Goal: Transaction & Acquisition: Purchase product/service

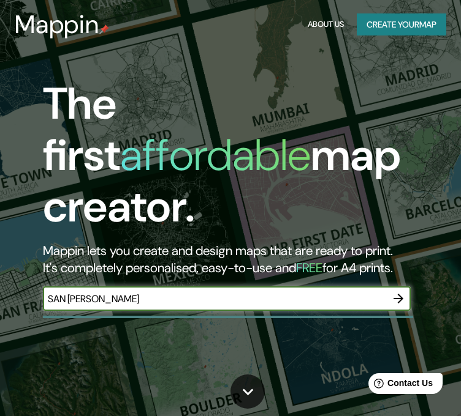
type input "SAN [PERSON_NAME]"
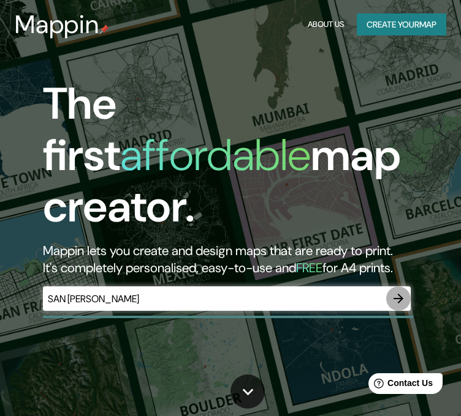
click at [392, 291] on icon "button" at bounding box center [398, 298] width 15 height 15
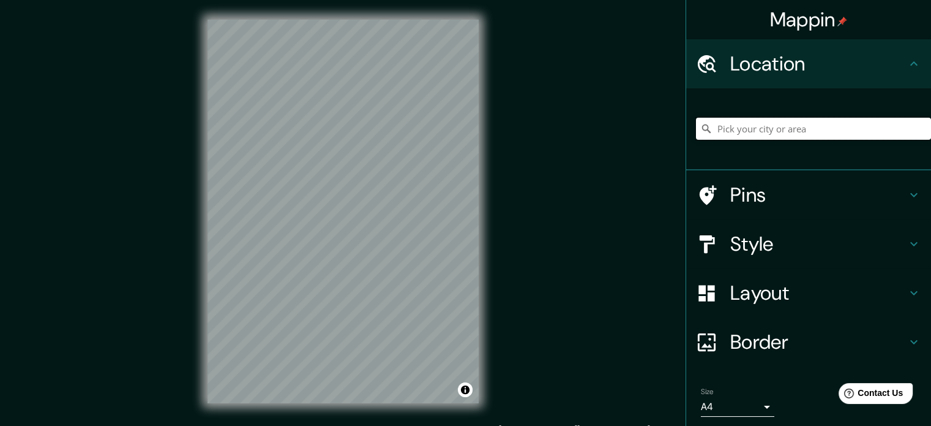
click at [460, 122] on input "Pick your city or area" at bounding box center [813, 129] width 235 height 22
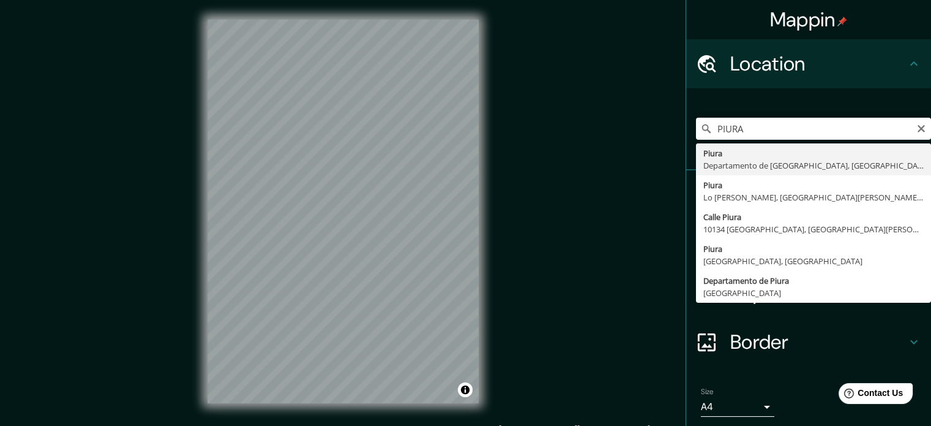
type input "Piura, [GEOGRAPHIC_DATA], [GEOGRAPHIC_DATA]"
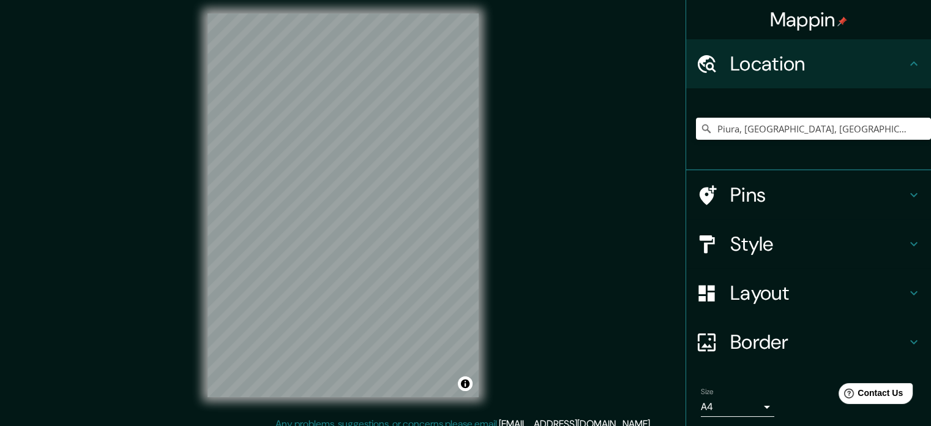
scroll to position [12, 0]
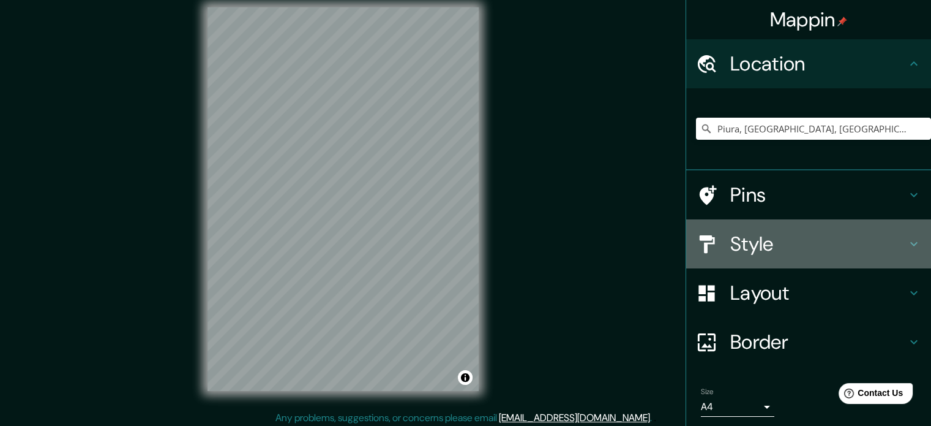
click at [460, 244] on h4 "Style" at bounding box center [819, 243] width 176 height 24
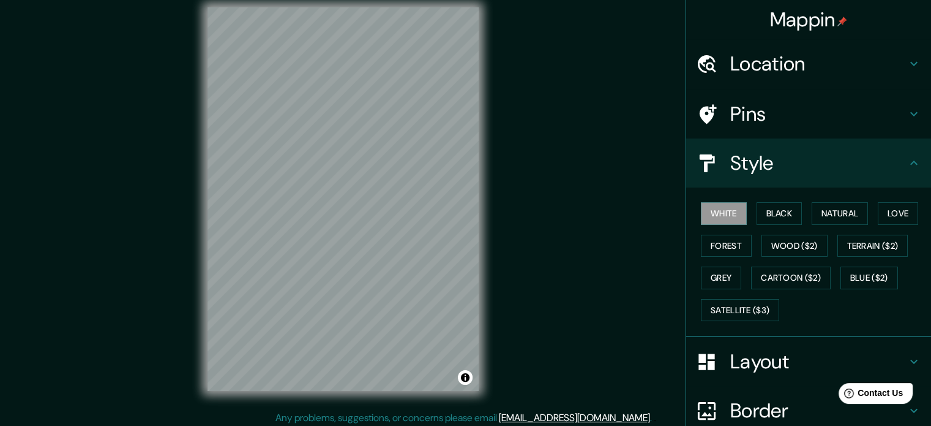
click at [460, 366] on h4 "Layout" at bounding box center [819, 361] width 176 height 24
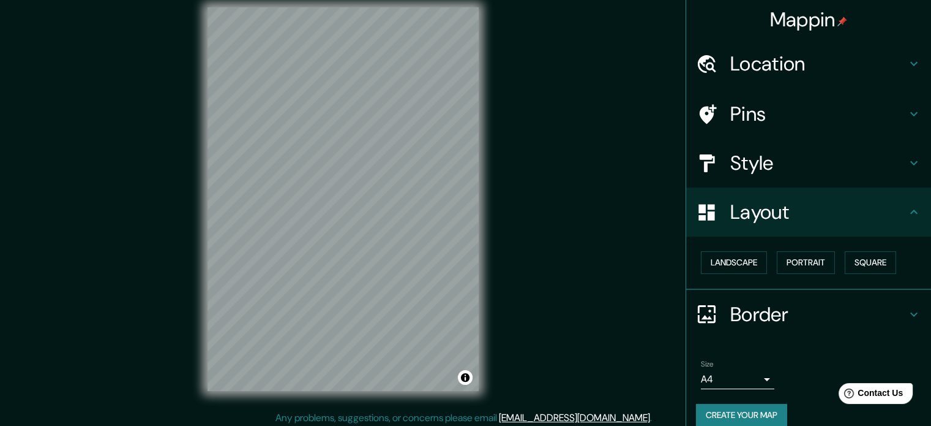
click at [460, 225] on div "Layout" at bounding box center [808, 211] width 245 height 49
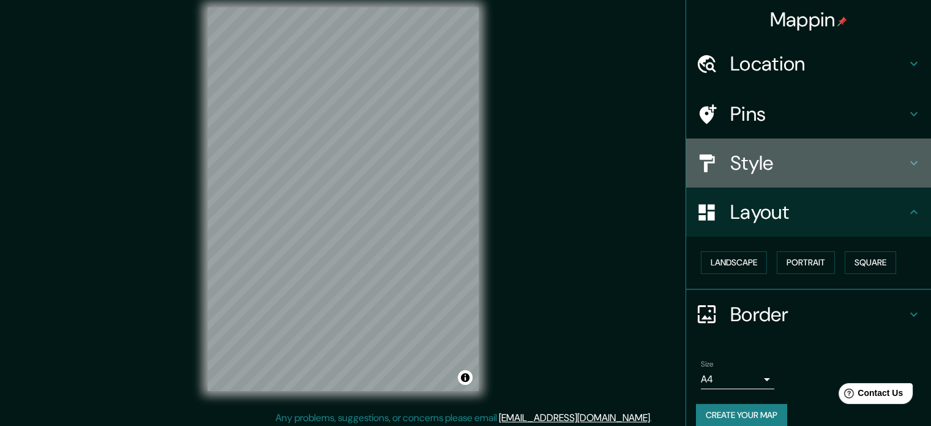
click at [460, 161] on h4 "Style" at bounding box center [819, 163] width 176 height 24
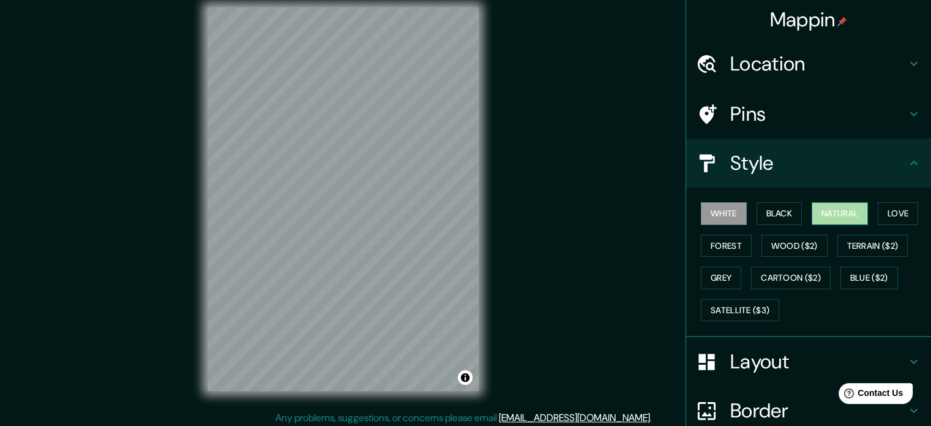
click at [460, 215] on button "Natural" at bounding box center [840, 213] width 56 height 23
click at [460, 209] on button "Love" at bounding box center [898, 213] width 40 height 23
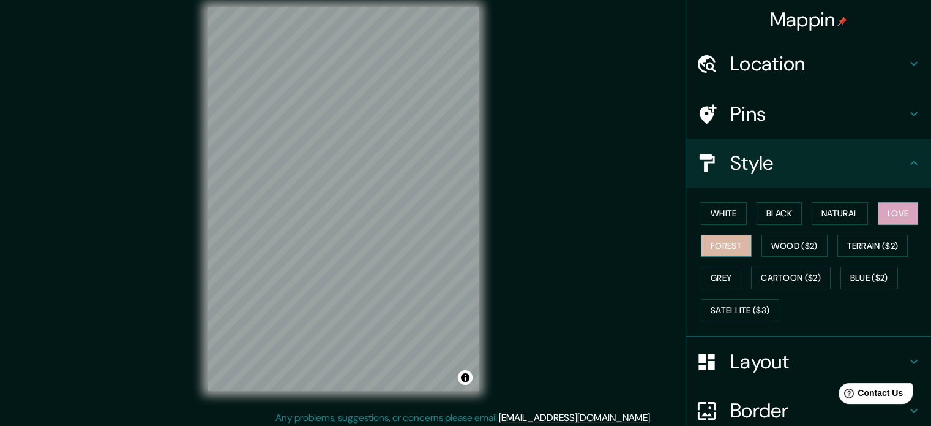
click at [460, 243] on button "Forest" at bounding box center [726, 246] width 51 height 23
click at [460, 242] on button "Wood ($2)" at bounding box center [795, 246] width 66 height 23
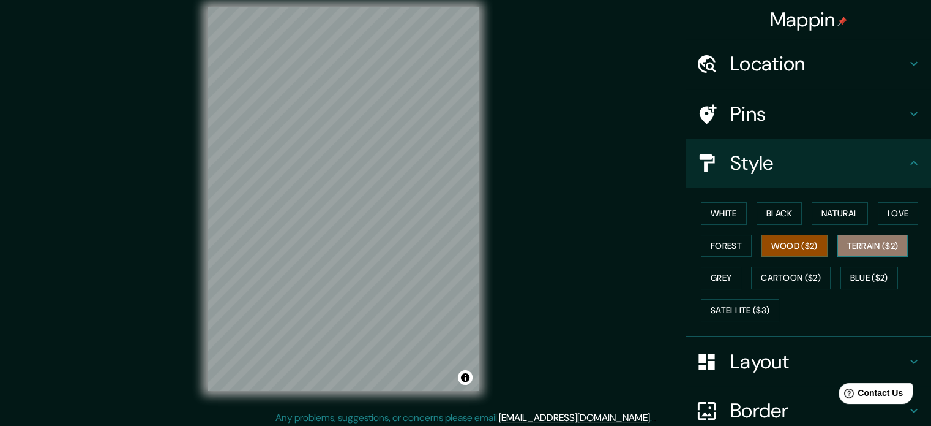
click at [460, 246] on button "Terrain ($2)" at bounding box center [873, 246] width 71 height 23
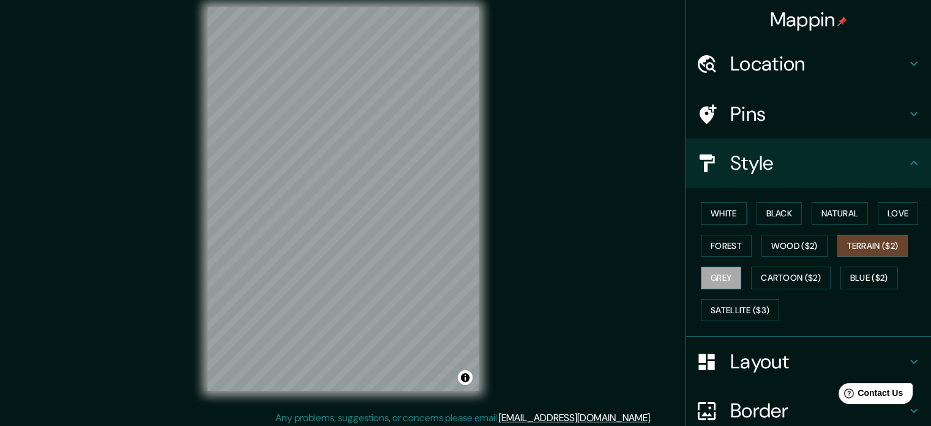
click at [460, 273] on button "Grey" at bounding box center [721, 277] width 40 height 23
click at [460, 279] on button "Cartoon ($2)" at bounding box center [791, 277] width 80 height 23
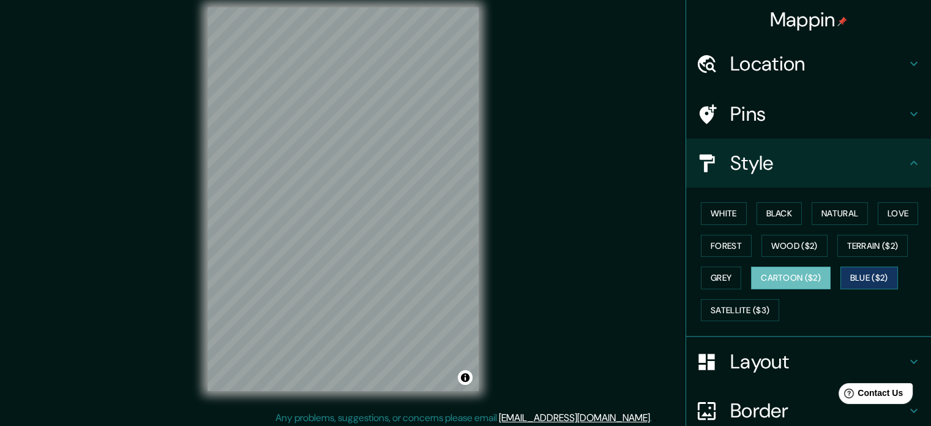
click at [460, 277] on button "Blue ($2)" at bounding box center [870, 277] width 58 height 23
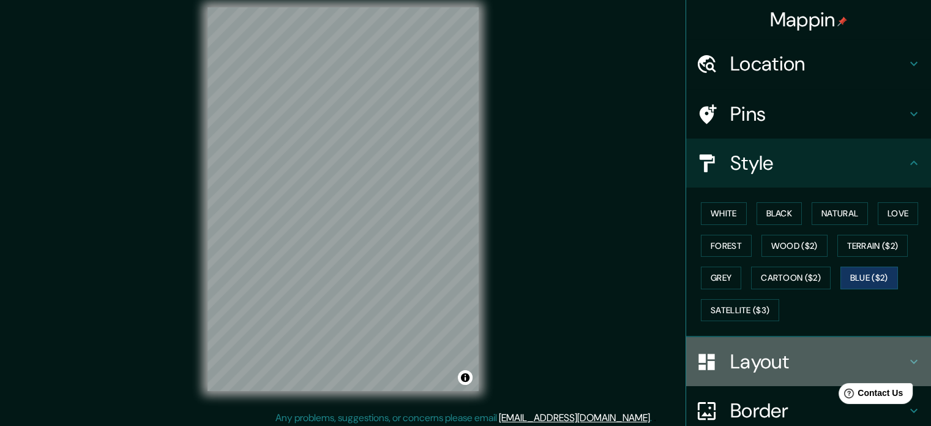
click at [460, 360] on h4 "Layout" at bounding box center [819, 361] width 176 height 24
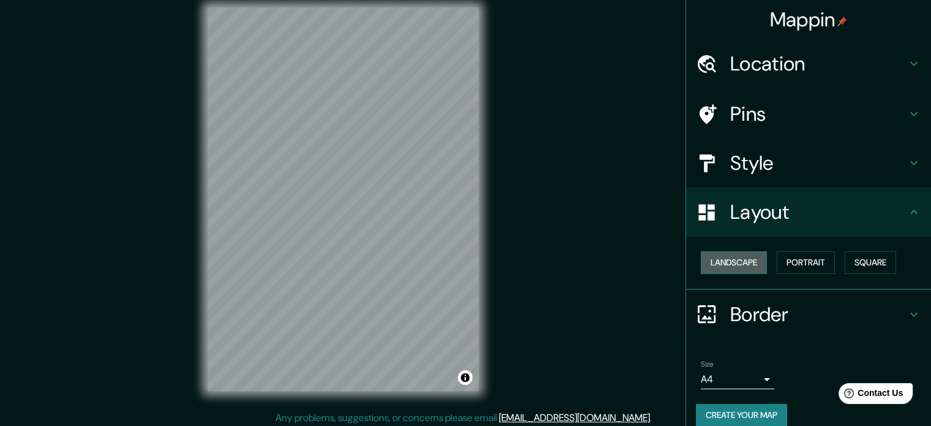
click at [460, 266] on button "Landscape" at bounding box center [734, 262] width 66 height 23
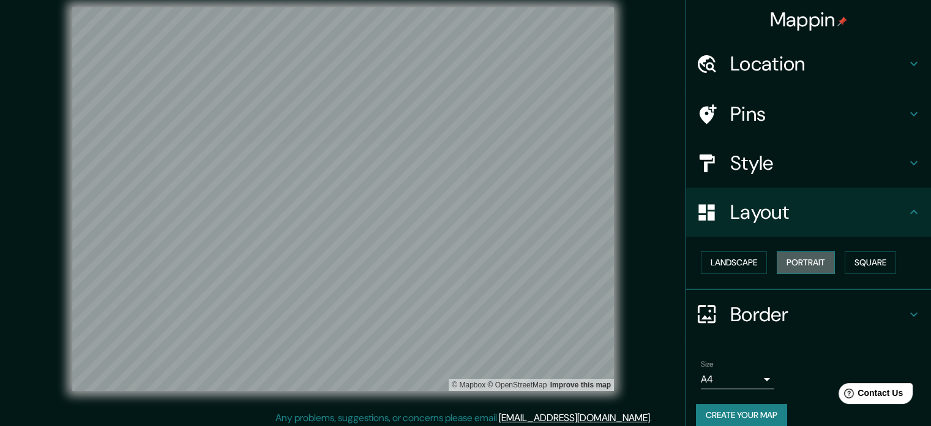
click at [460, 261] on button "Portrait" at bounding box center [806, 262] width 58 height 23
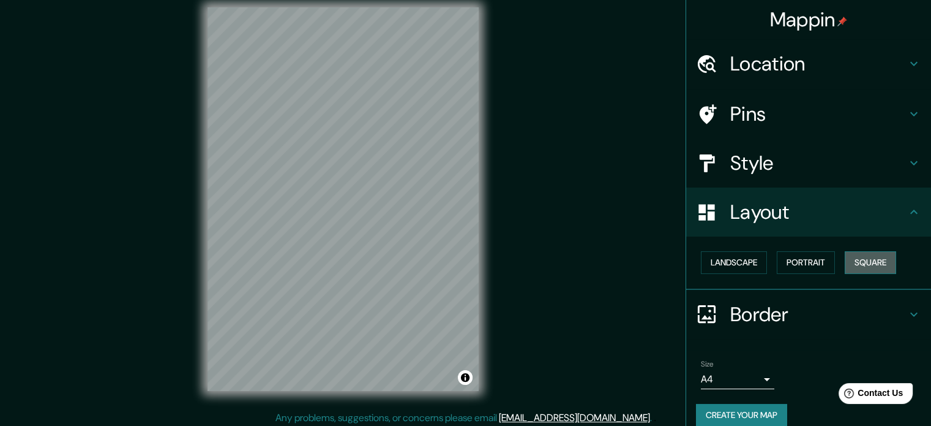
click at [460, 257] on button "Square" at bounding box center [870, 262] width 51 height 23
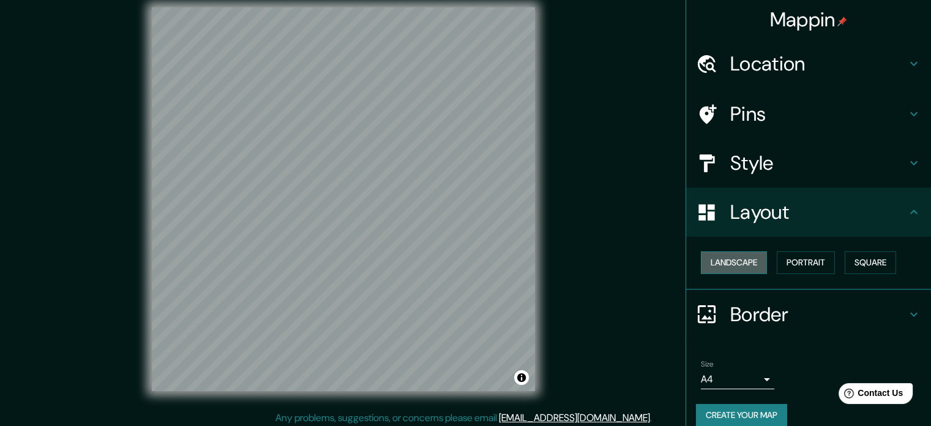
click at [460, 261] on button "Landscape" at bounding box center [734, 262] width 66 height 23
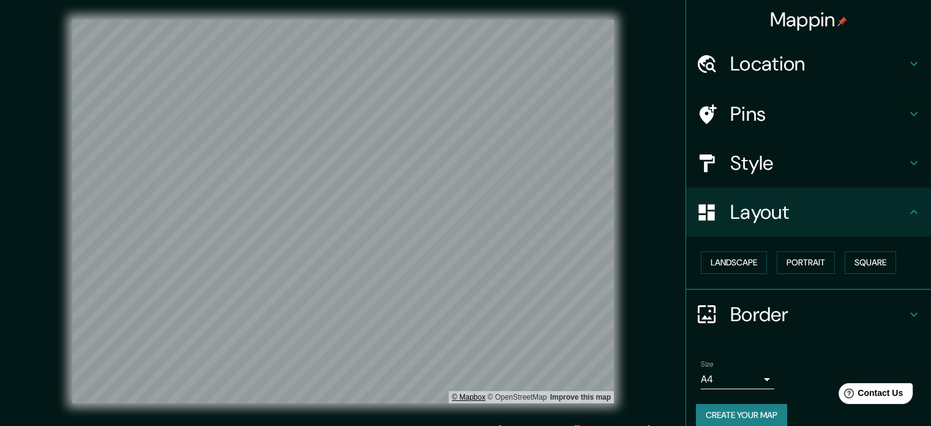
scroll to position [16, 0]
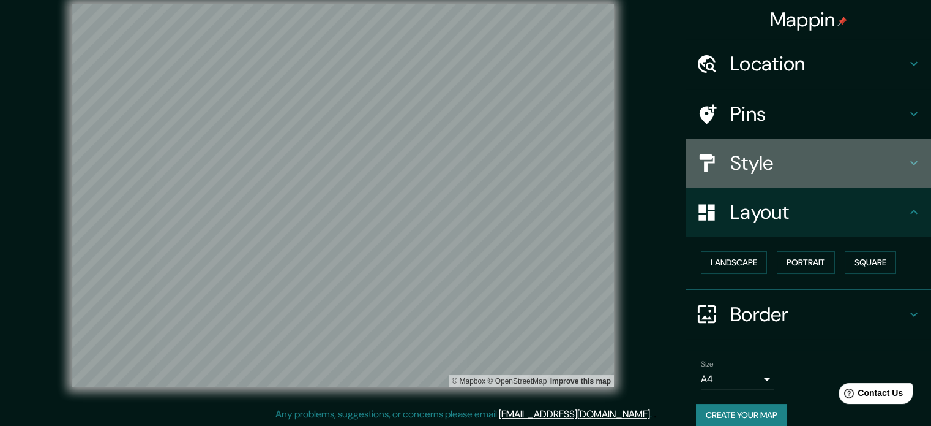
click at [460, 166] on h4 "Style" at bounding box center [819, 163] width 176 height 24
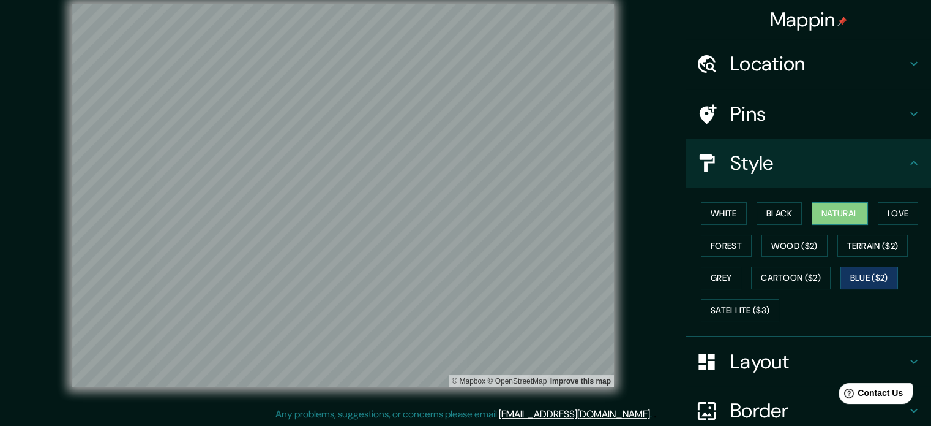
click at [460, 214] on button "Natural" at bounding box center [840, 213] width 56 height 23
click at [460, 215] on button "Love" at bounding box center [898, 213] width 40 height 23
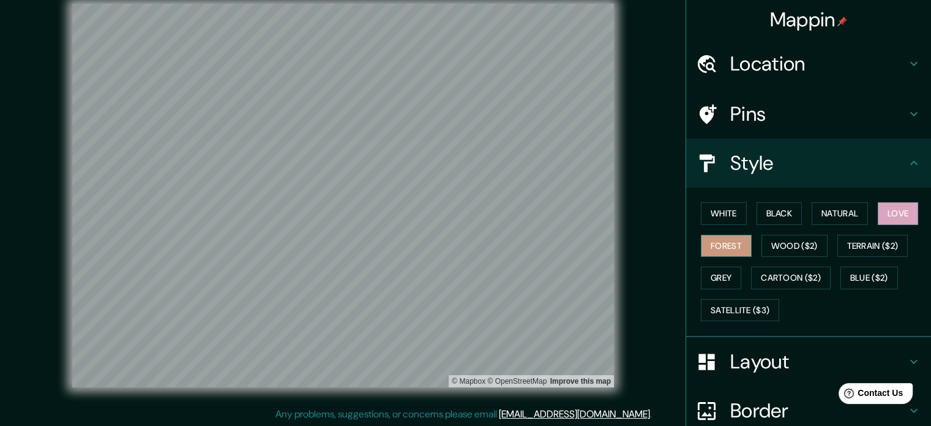
click at [460, 247] on button "Forest" at bounding box center [726, 246] width 51 height 23
click at [460, 244] on button "Terrain ($2)" at bounding box center [873, 246] width 71 height 23
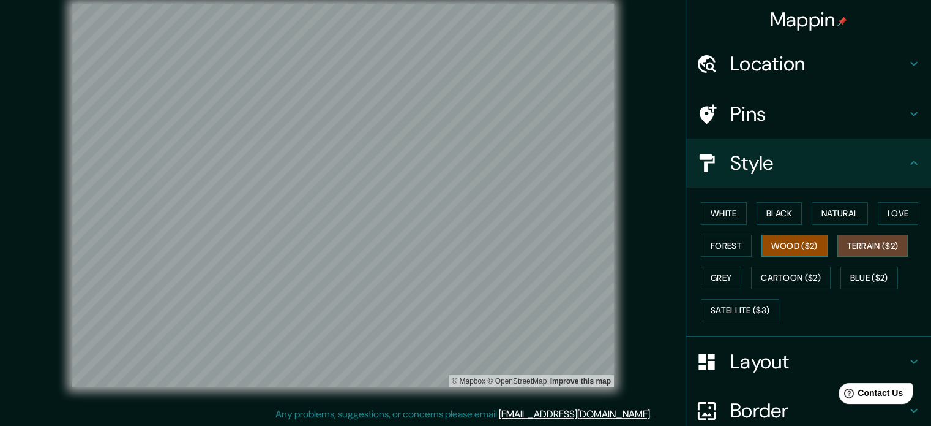
click at [460, 247] on button "Wood ($2)" at bounding box center [795, 246] width 66 height 23
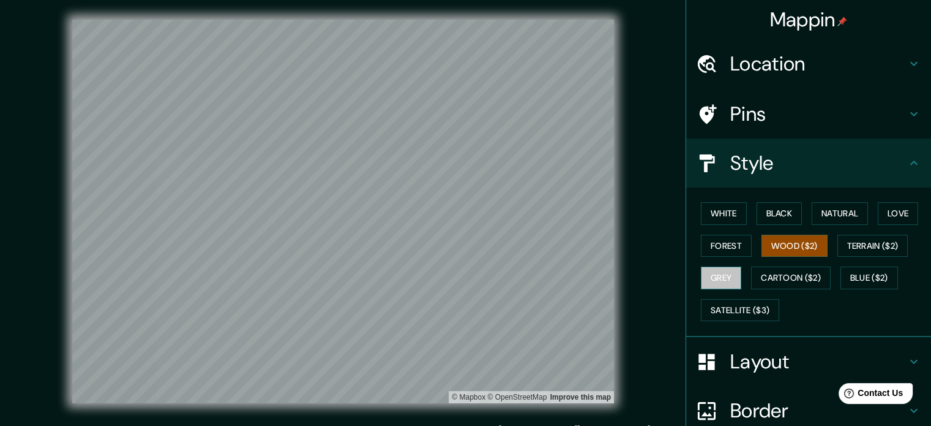
click at [460, 271] on button "Grey" at bounding box center [721, 277] width 40 height 23
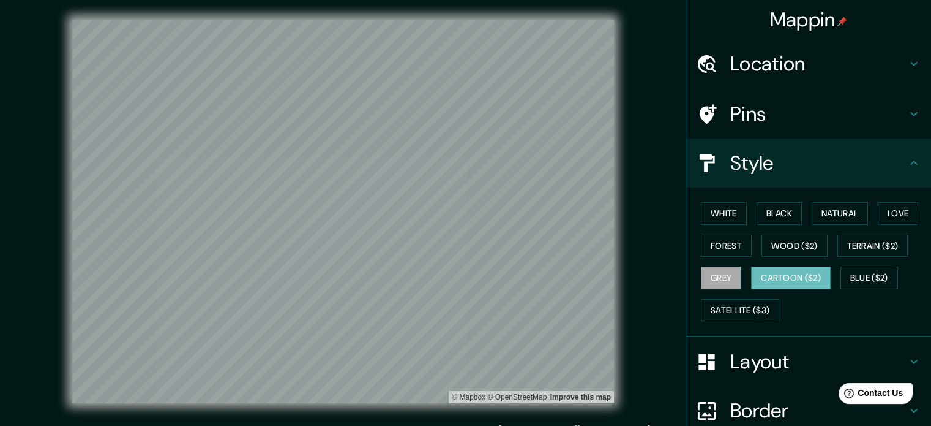
click at [460, 277] on button "Cartoon ($2)" at bounding box center [791, 277] width 80 height 23
click at [460, 271] on button "Grey" at bounding box center [721, 277] width 40 height 23
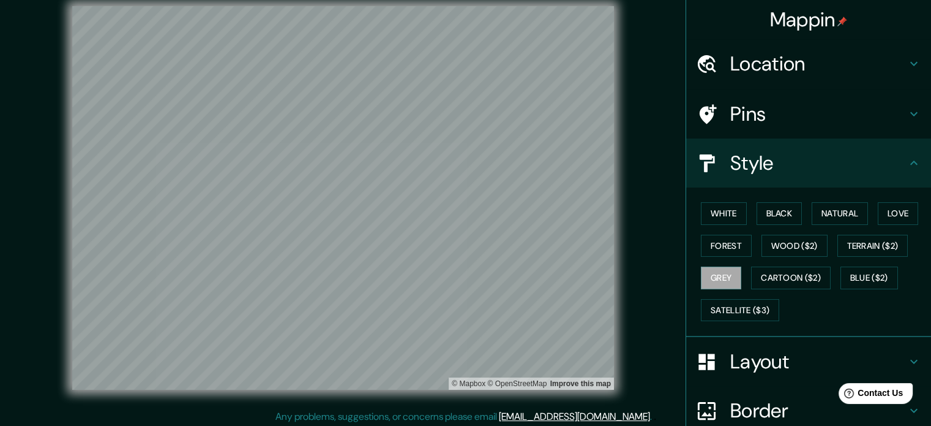
scroll to position [16, 0]
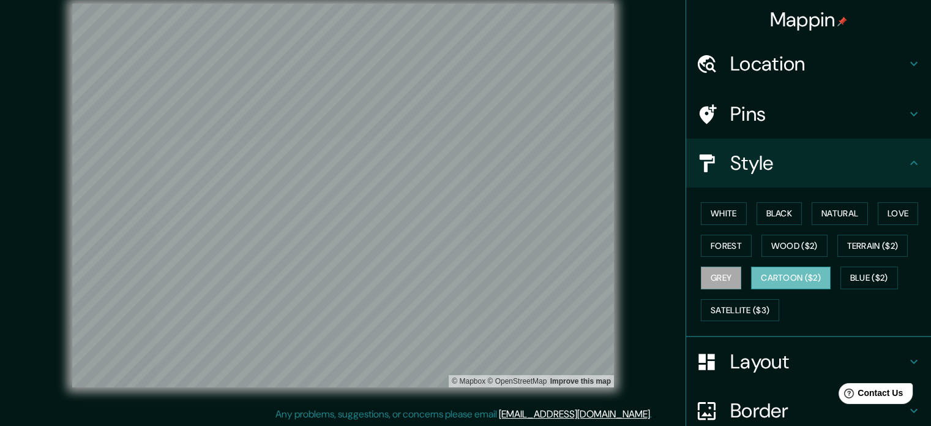
click at [460, 274] on button "Cartoon ($2)" at bounding box center [791, 277] width 80 height 23
click at [460, 279] on button "Blue ($2)" at bounding box center [870, 277] width 58 height 23
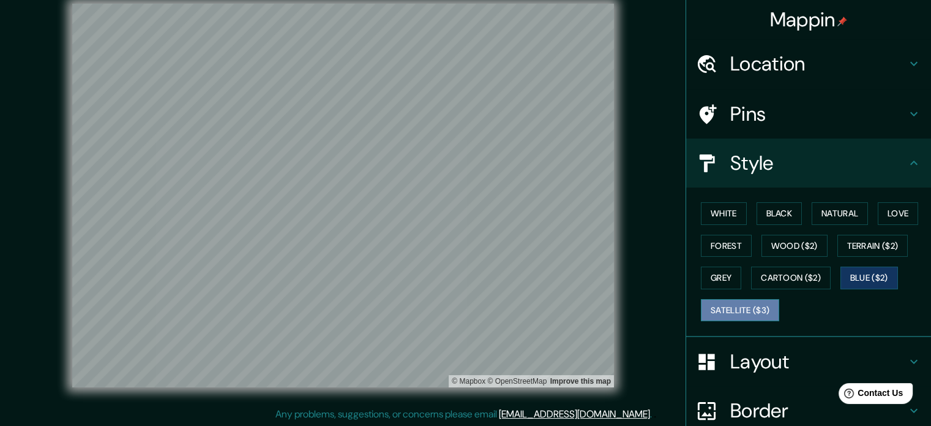
click at [460, 310] on button "Satellite ($3)" at bounding box center [740, 310] width 78 height 23
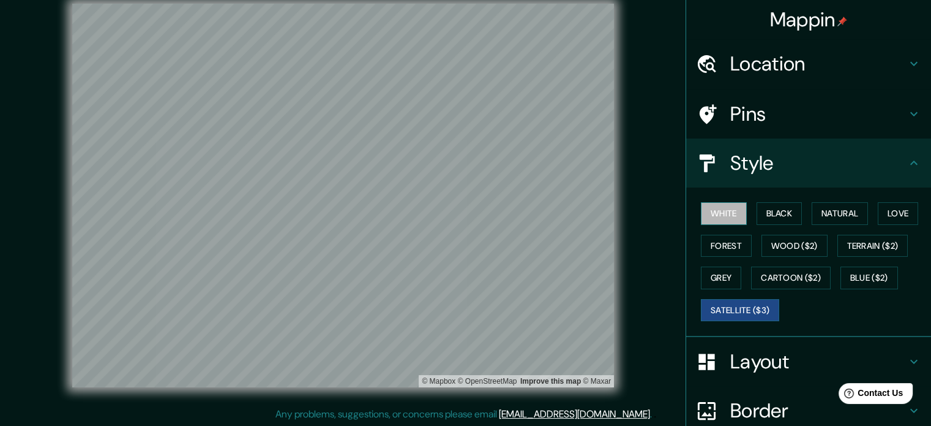
click at [460, 215] on button "White" at bounding box center [724, 213] width 46 height 23
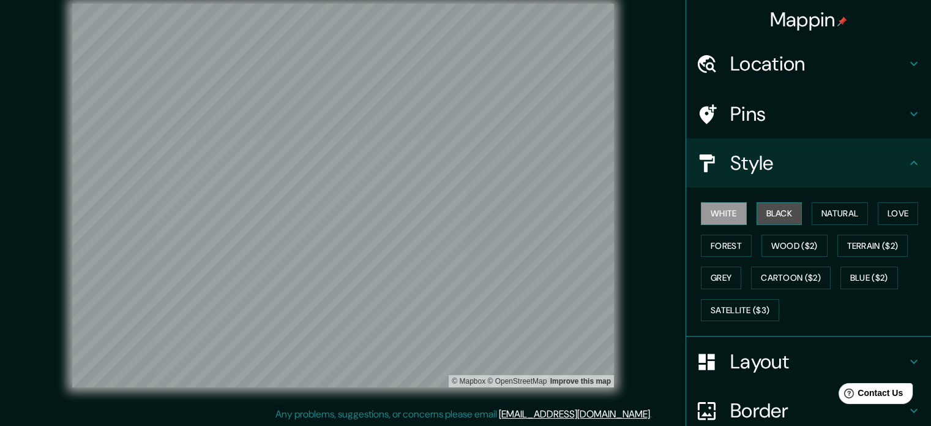
click at [460, 215] on button "Black" at bounding box center [780, 213] width 46 height 23
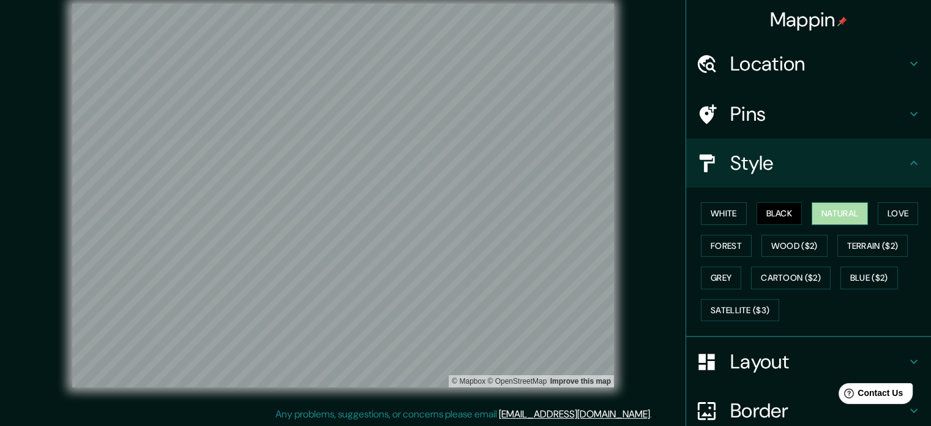
click at [460, 217] on button "Natural" at bounding box center [840, 213] width 56 height 23
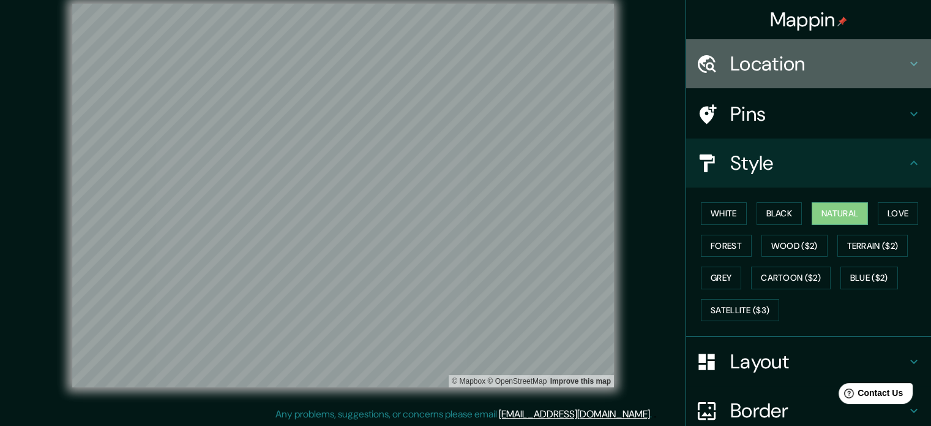
click at [460, 63] on h4 "Location" at bounding box center [819, 63] width 176 height 24
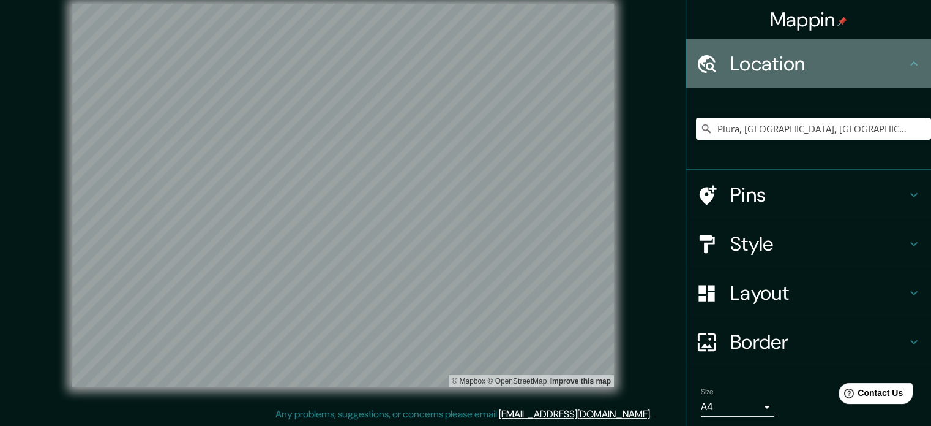
click at [460, 63] on h4 "Location" at bounding box center [819, 63] width 176 height 24
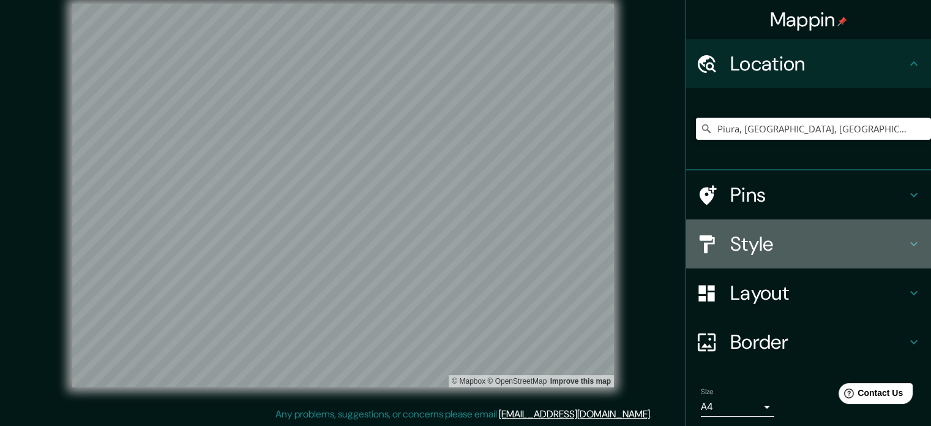
click at [460, 239] on h4 "Style" at bounding box center [819, 243] width 176 height 24
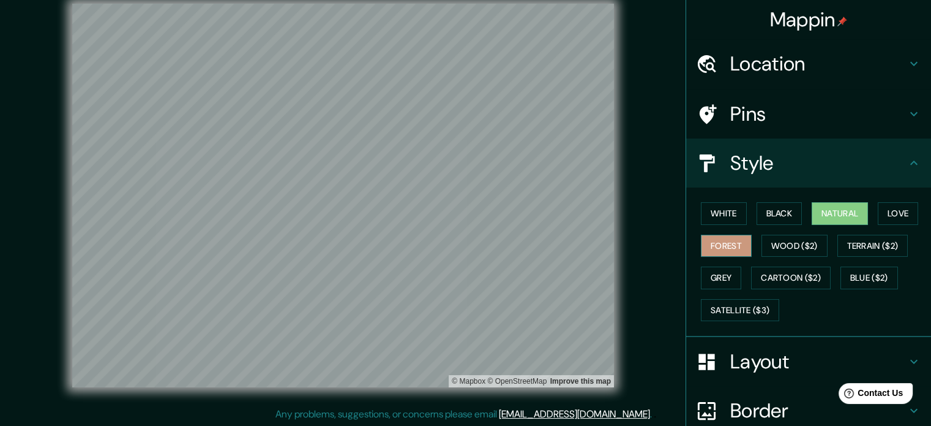
click at [460, 247] on button "Forest" at bounding box center [726, 246] width 51 height 23
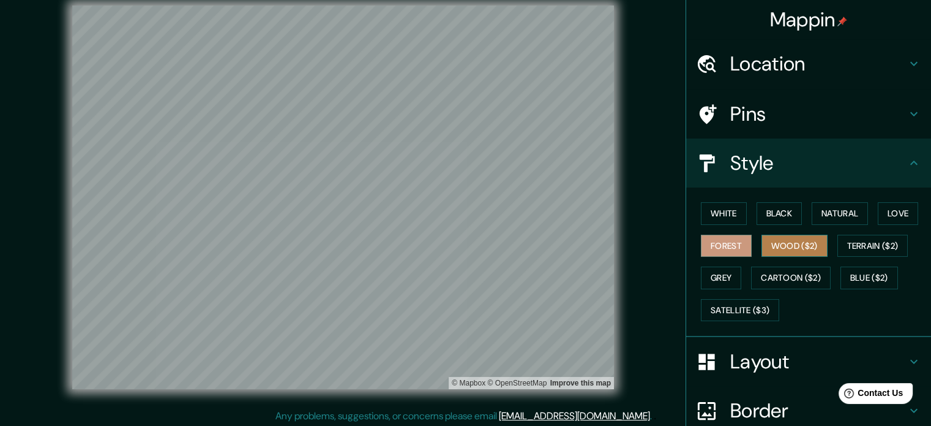
click at [460, 249] on button "Wood ($2)" at bounding box center [795, 246] width 66 height 23
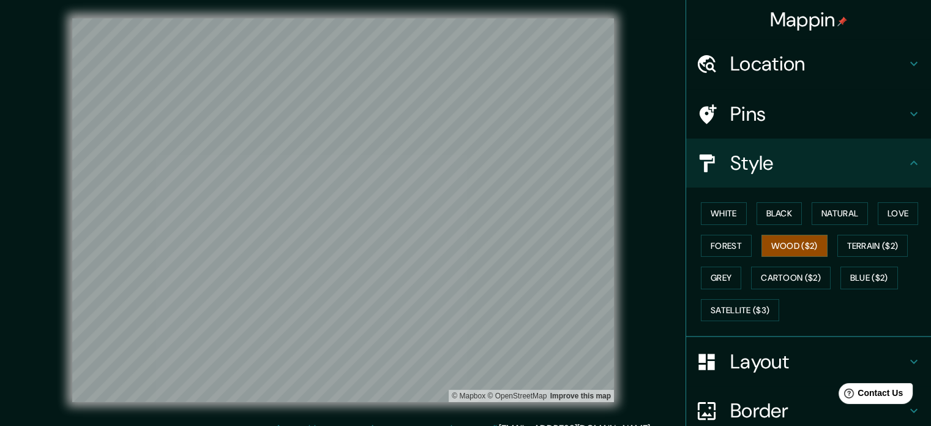
scroll to position [0, 0]
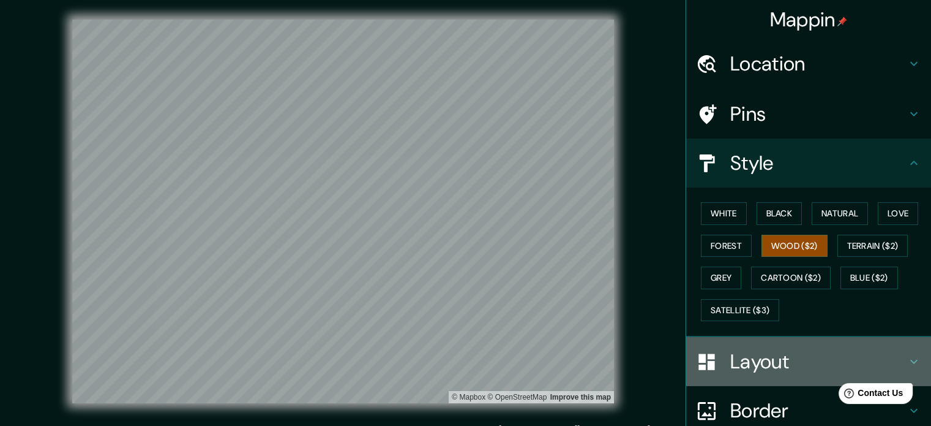
click at [460, 367] on h4 "Layout" at bounding box center [819, 361] width 176 height 24
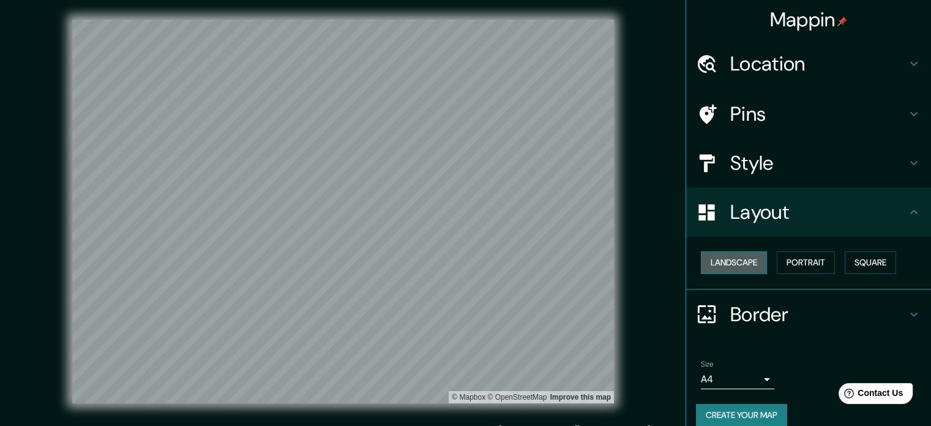
click at [460, 265] on button "Landscape" at bounding box center [734, 262] width 66 height 23
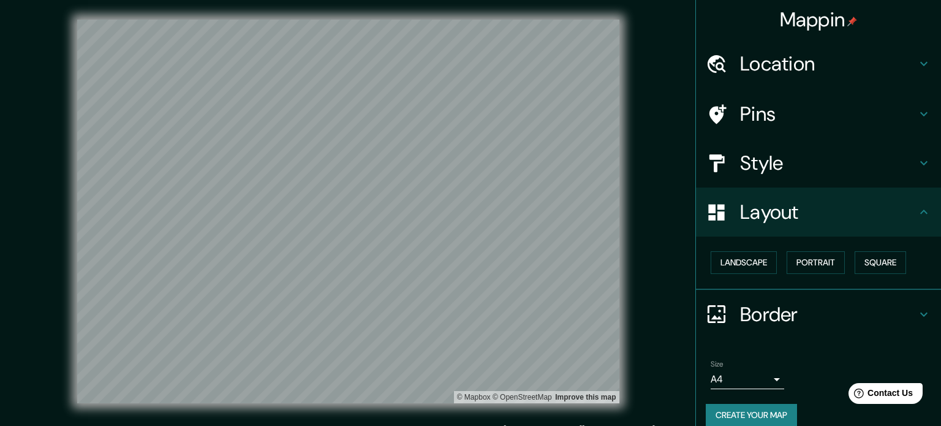
click at [460, 374] on body "Mappin Location [GEOGRAPHIC_DATA], [GEOGRAPHIC_DATA], [GEOGRAPHIC_DATA] Pins St…" at bounding box center [470, 213] width 941 height 426
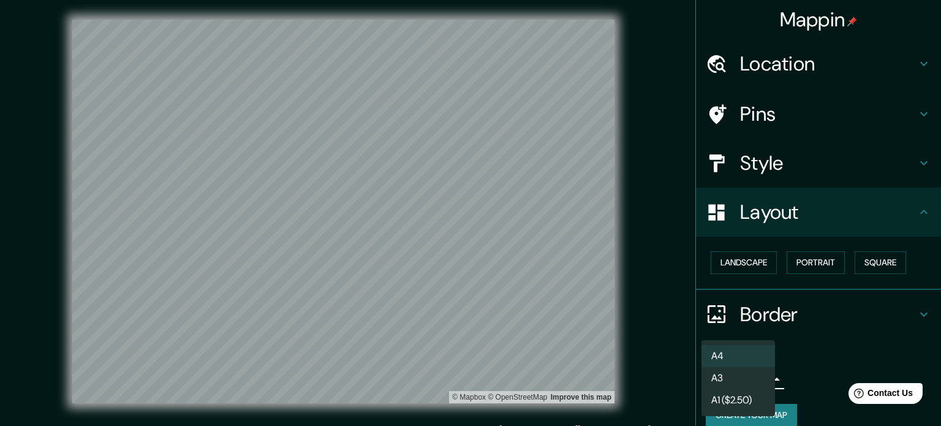
click at [460, 384] on li "A3" at bounding box center [737, 378] width 73 height 22
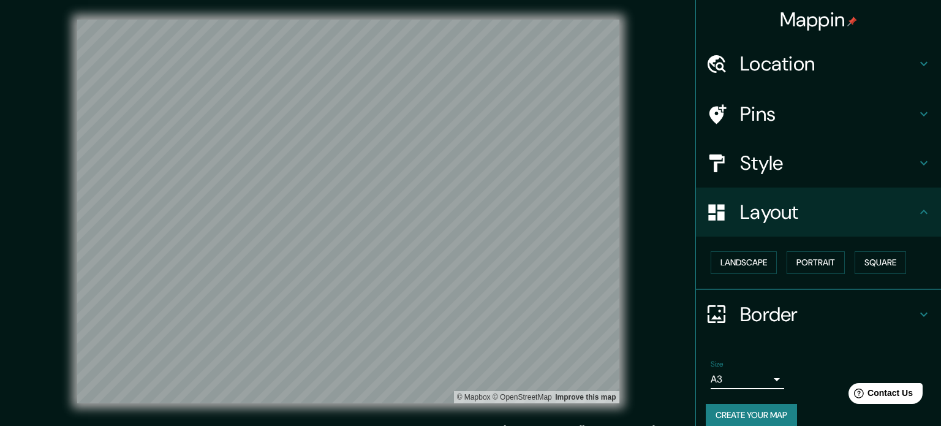
click at [460, 377] on body "Mappin Location [GEOGRAPHIC_DATA], [GEOGRAPHIC_DATA], [GEOGRAPHIC_DATA] Pins St…" at bounding box center [470, 213] width 941 height 426
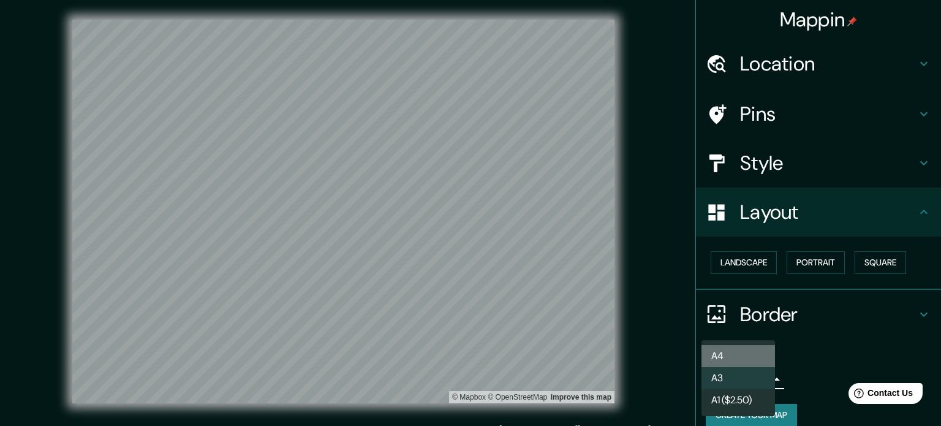
click at [460, 347] on li "A4" at bounding box center [737, 356] width 73 height 22
type input "single"
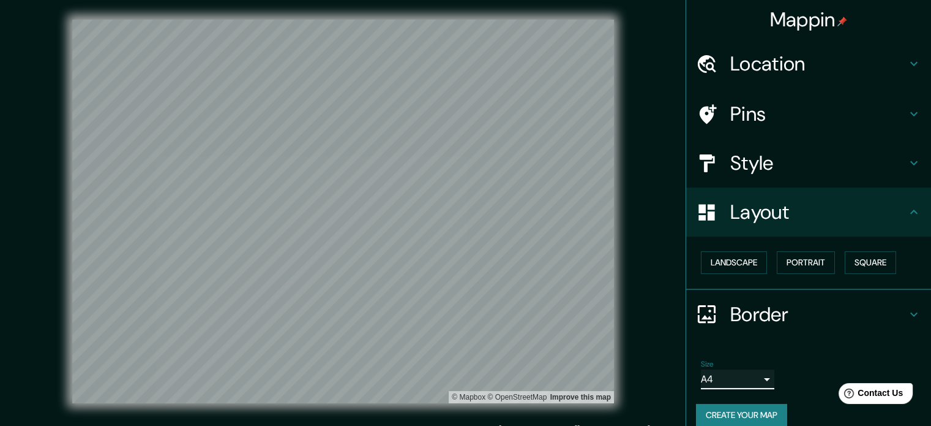
scroll to position [16, 0]
